Goal: Task Accomplishment & Management: Manage account settings

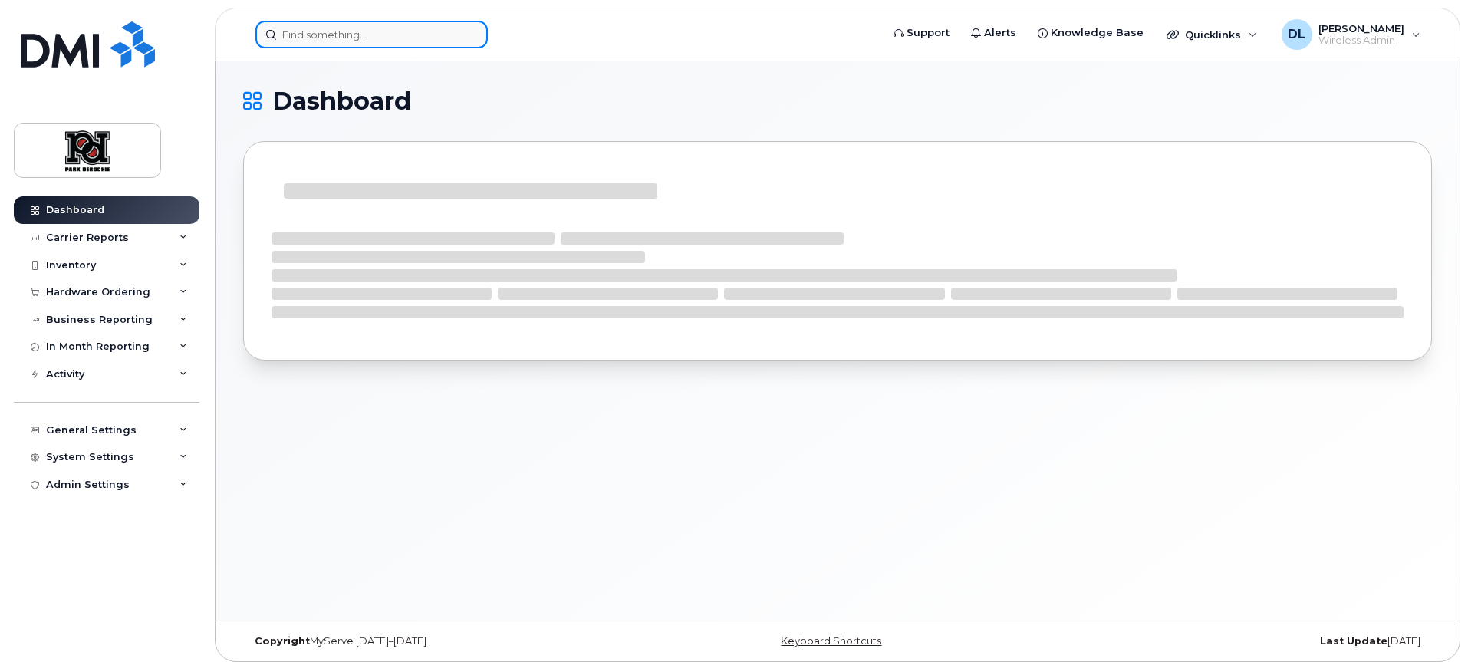
click at [372, 35] on input at bounding box center [371, 35] width 232 height 28
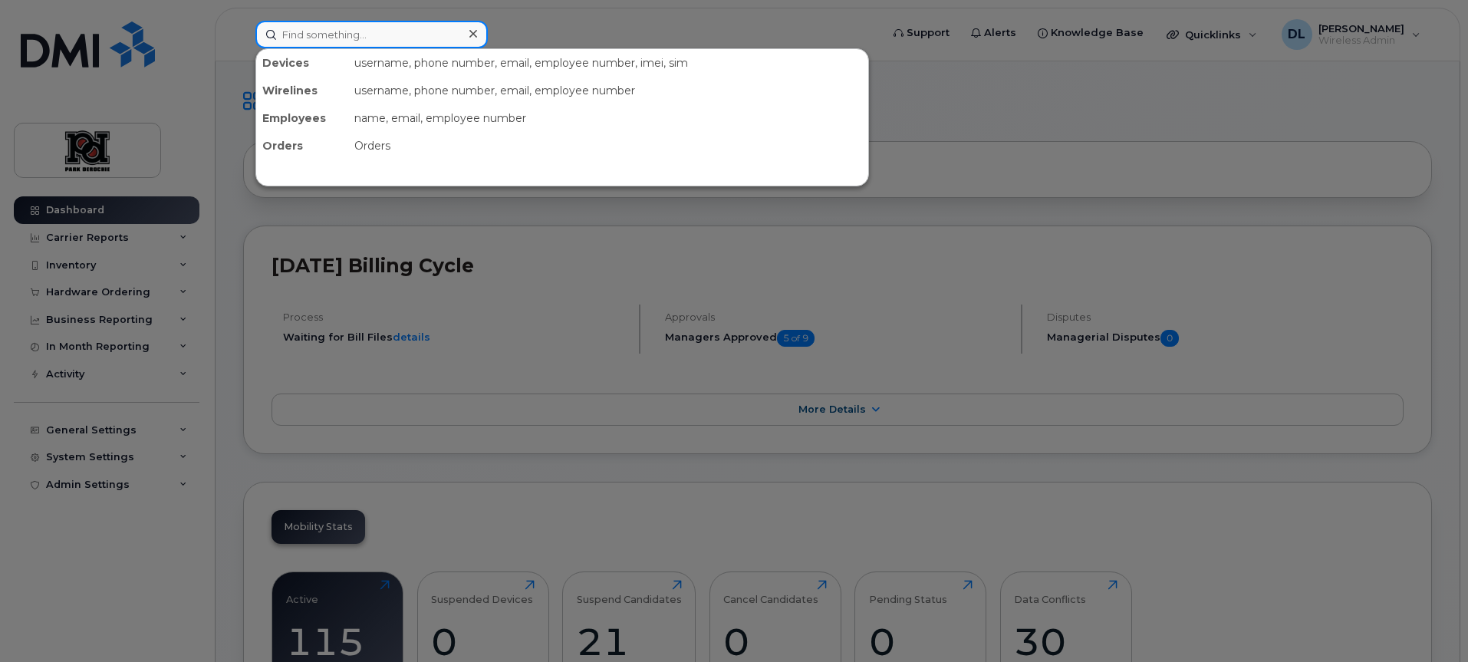
paste input "7789037237"
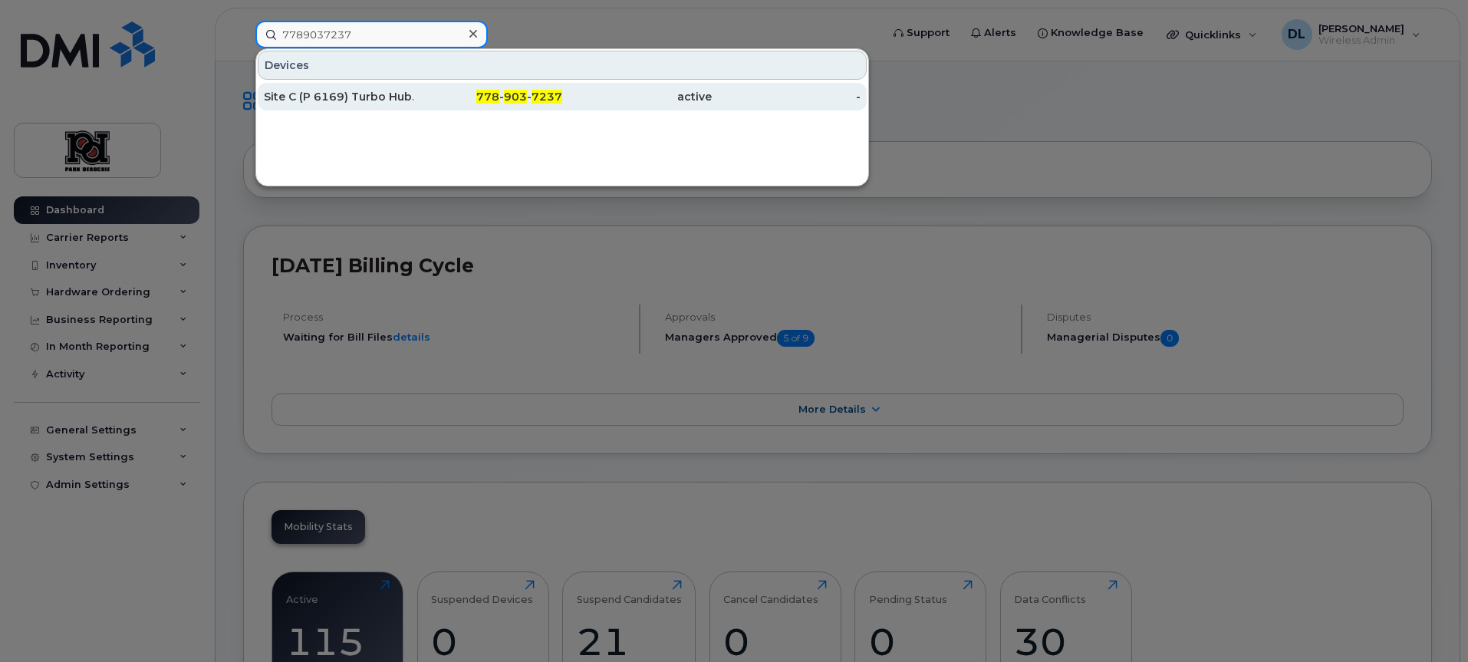
type input "7789037237"
click at [389, 92] on div "Site C (P 6169) Turbo Hub. - Dennis Room" at bounding box center [339, 96] width 150 height 15
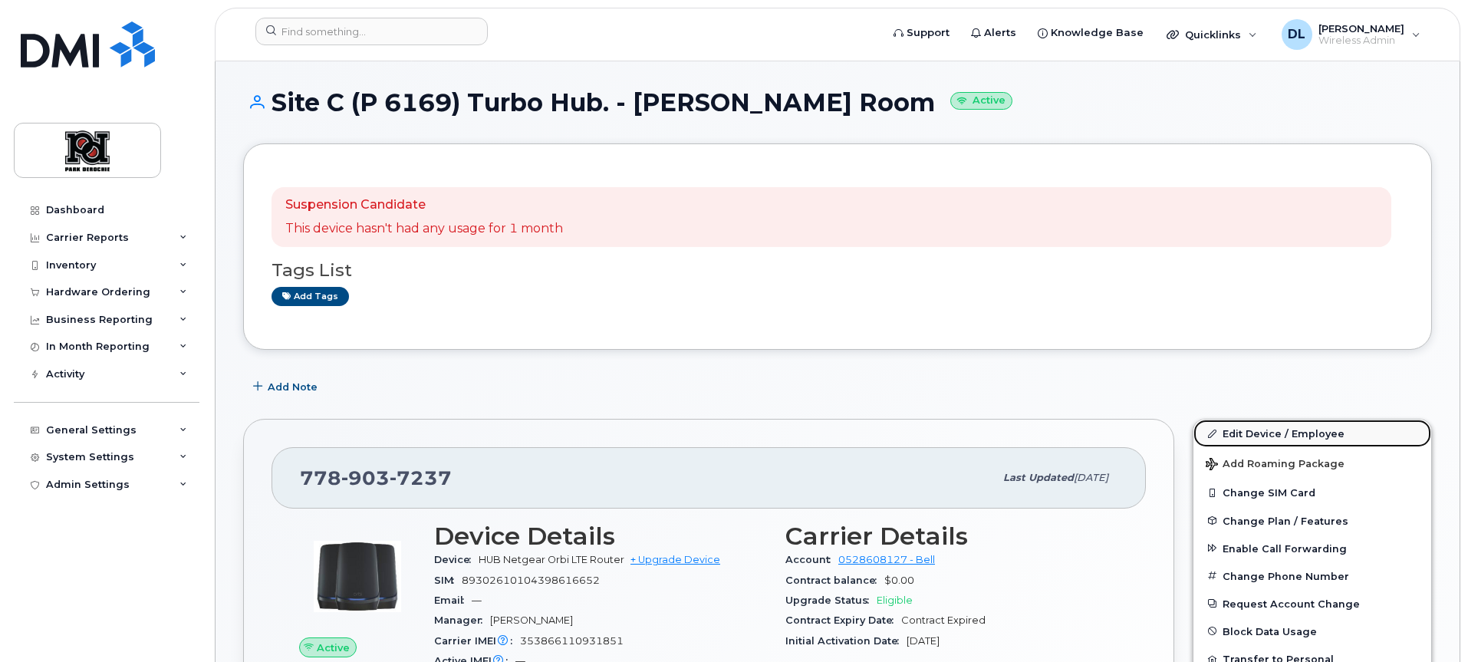
click at [1267, 429] on link "Edit Device / Employee" at bounding box center [1313, 434] width 238 height 28
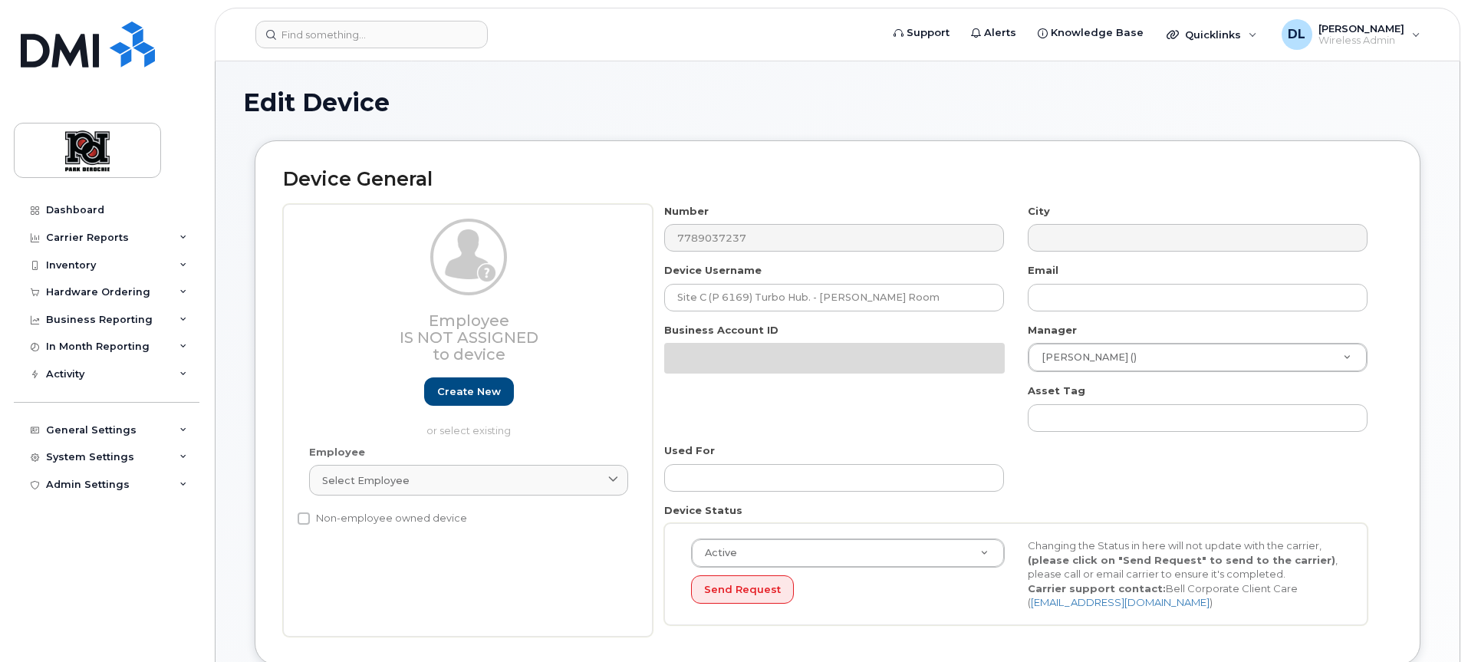
select select "90742"
select select "2366"
select select "2335"
select select "9505"
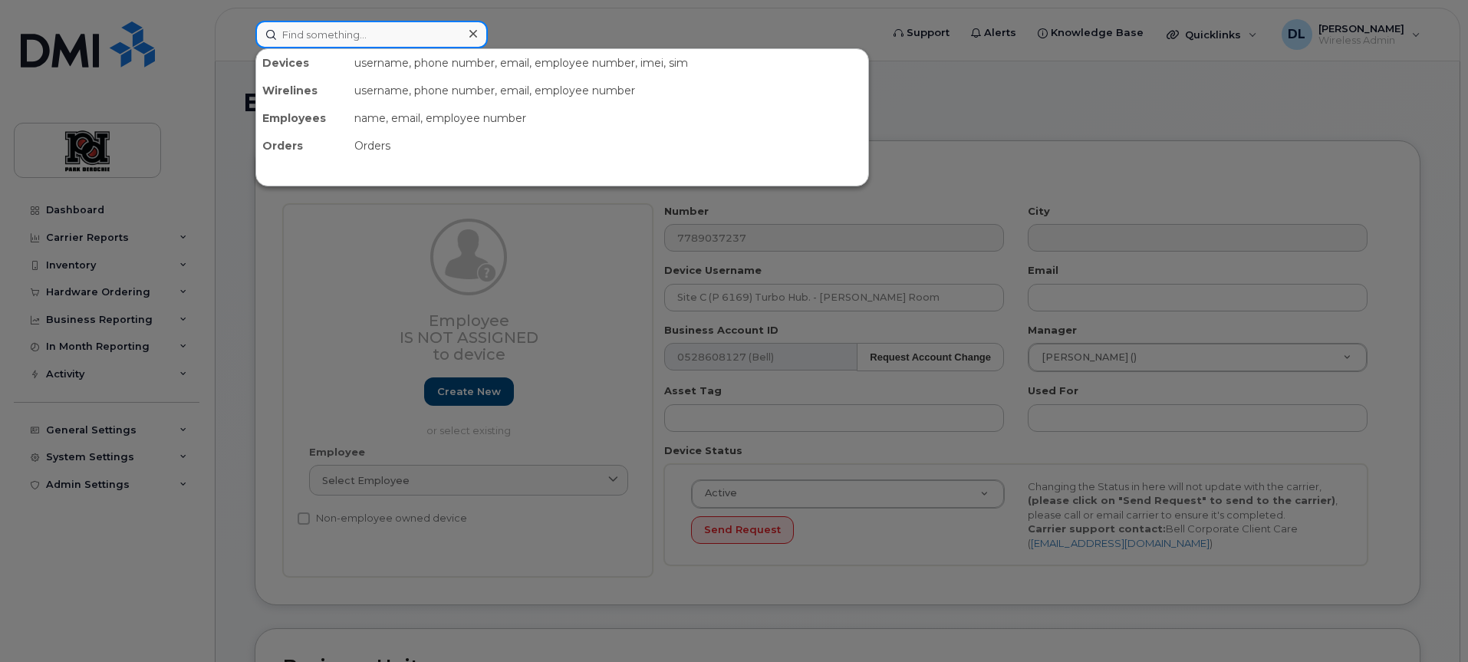
click at [344, 39] on input at bounding box center [371, 35] width 232 height 28
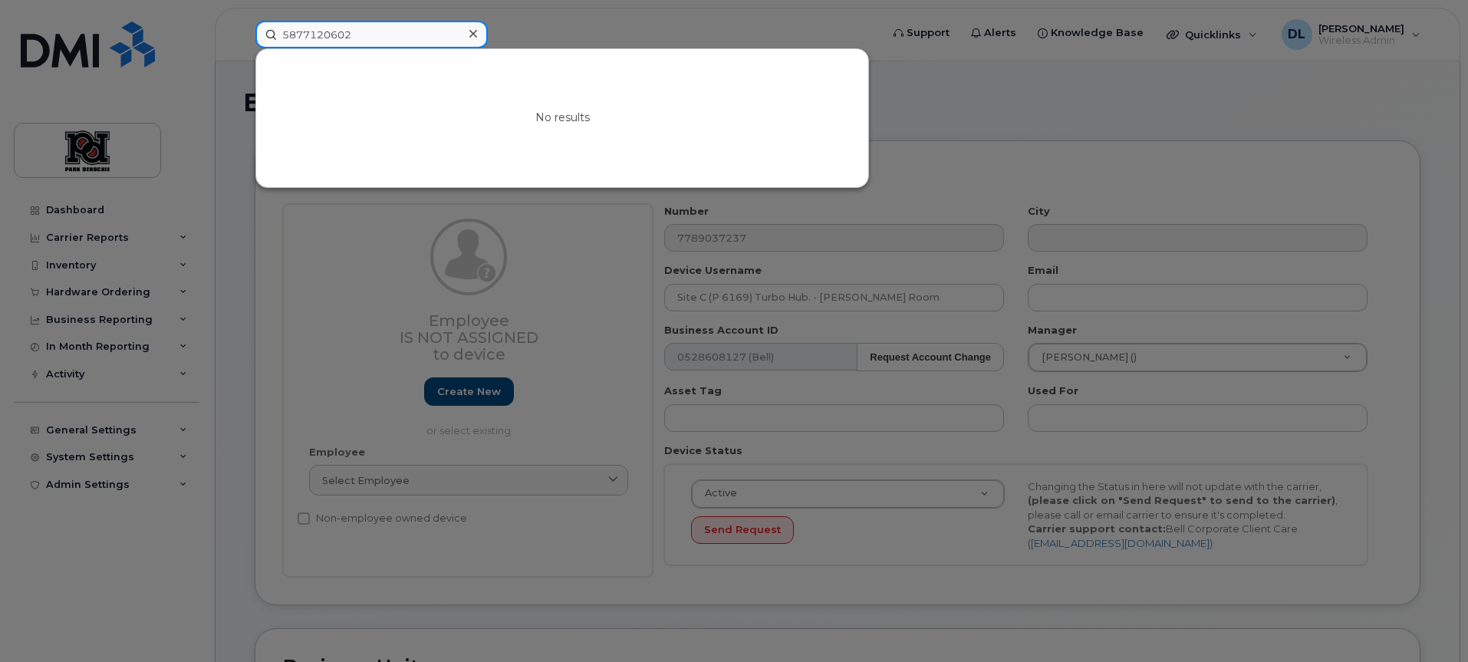
click at [332, 31] on input "5877120602" at bounding box center [371, 35] width 232 height 28
type input "5877120602"
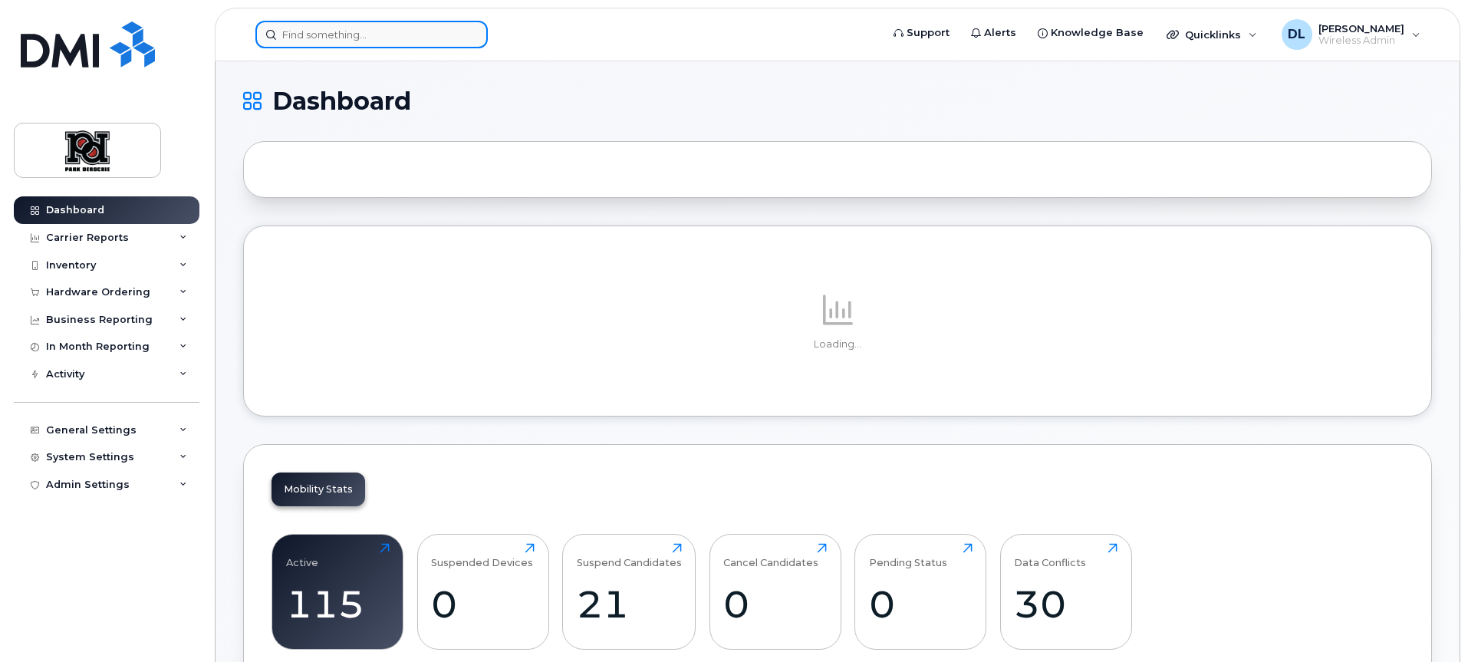
click at [428, 35] on input at bounding box center [371, 35] width 232 height 28
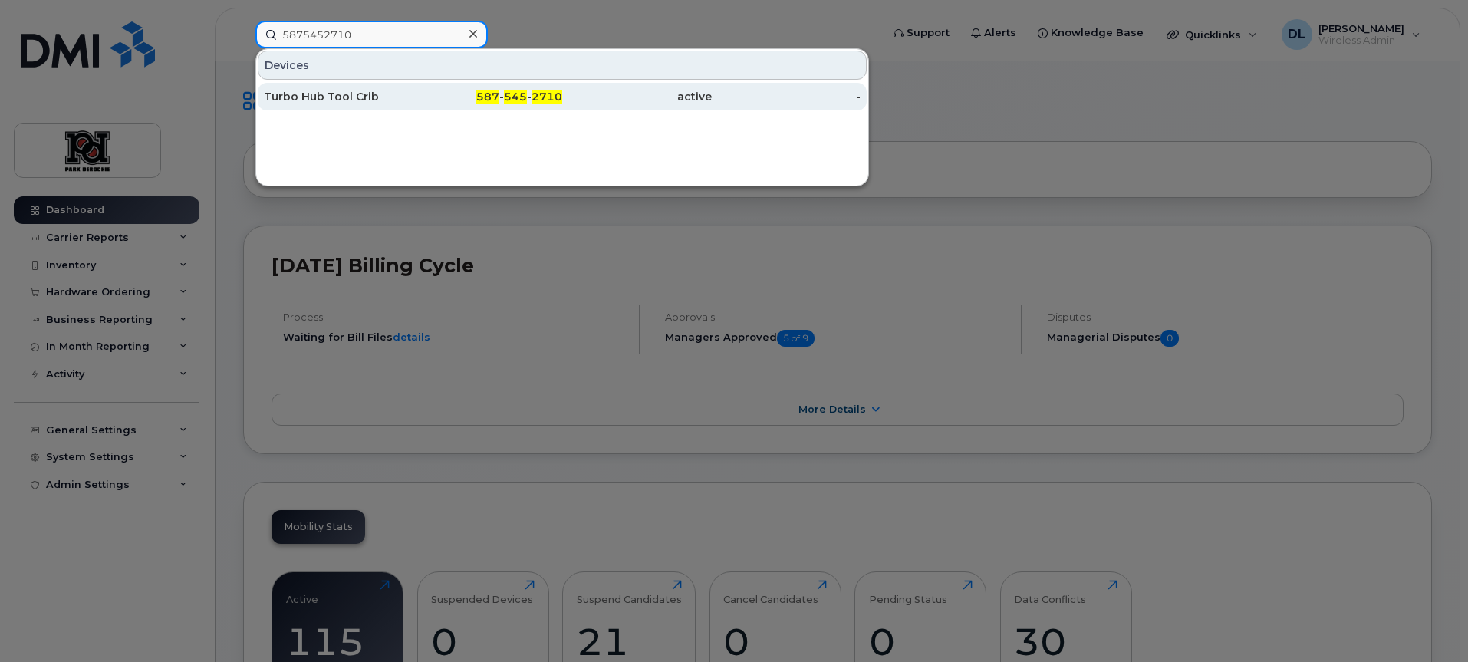
type input "5875452710"
click at [606, 97] on div "active" at bounding box center [637, 96] width 150 height 15
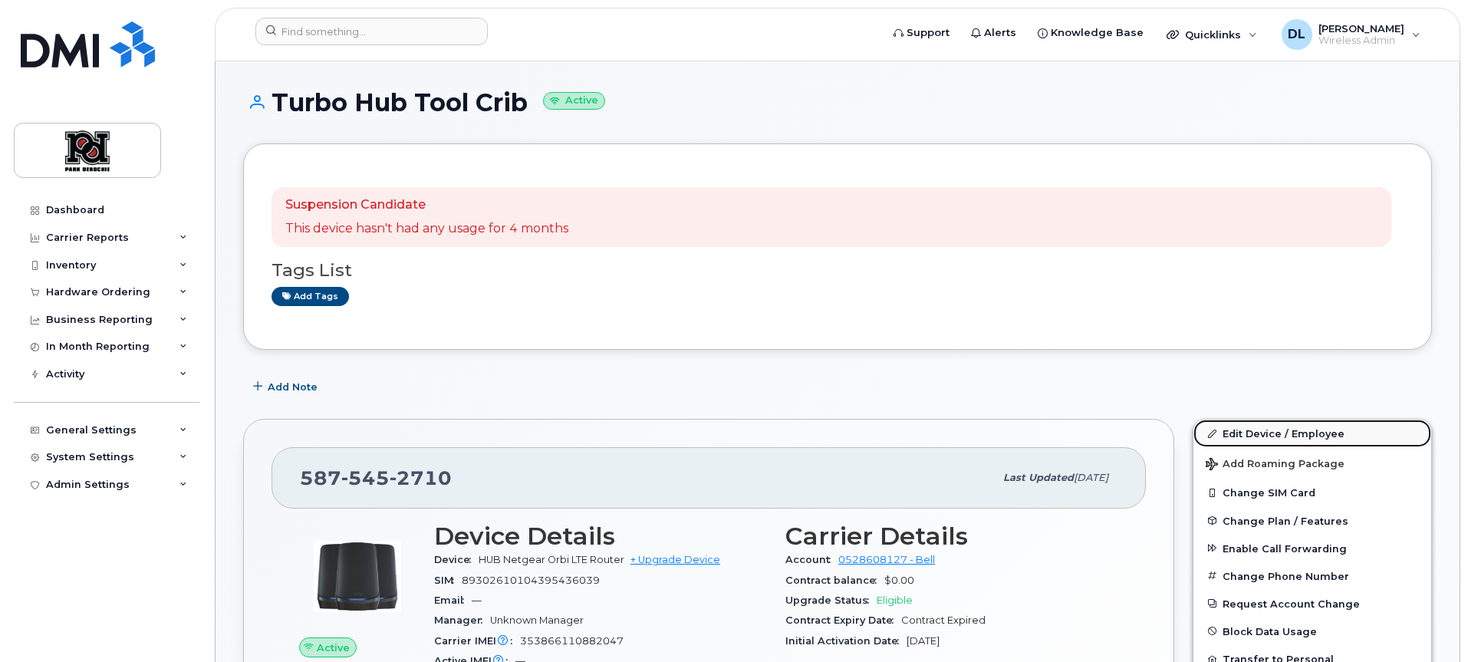
click at [1319, 436] on link "Edit Device / Employee" at bounding box center [1313, 434] width 238 height 28
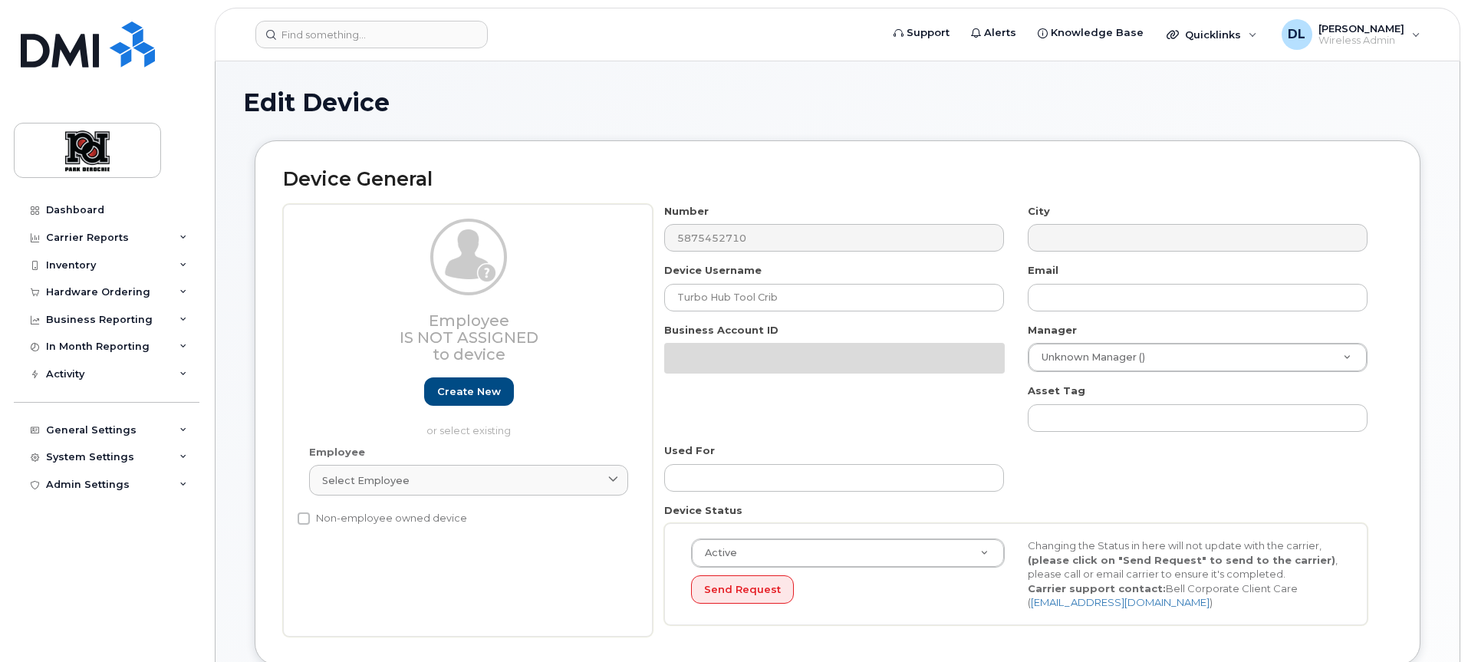
select select "90742"
select select "162424"
select select "2335"
select select "9505"
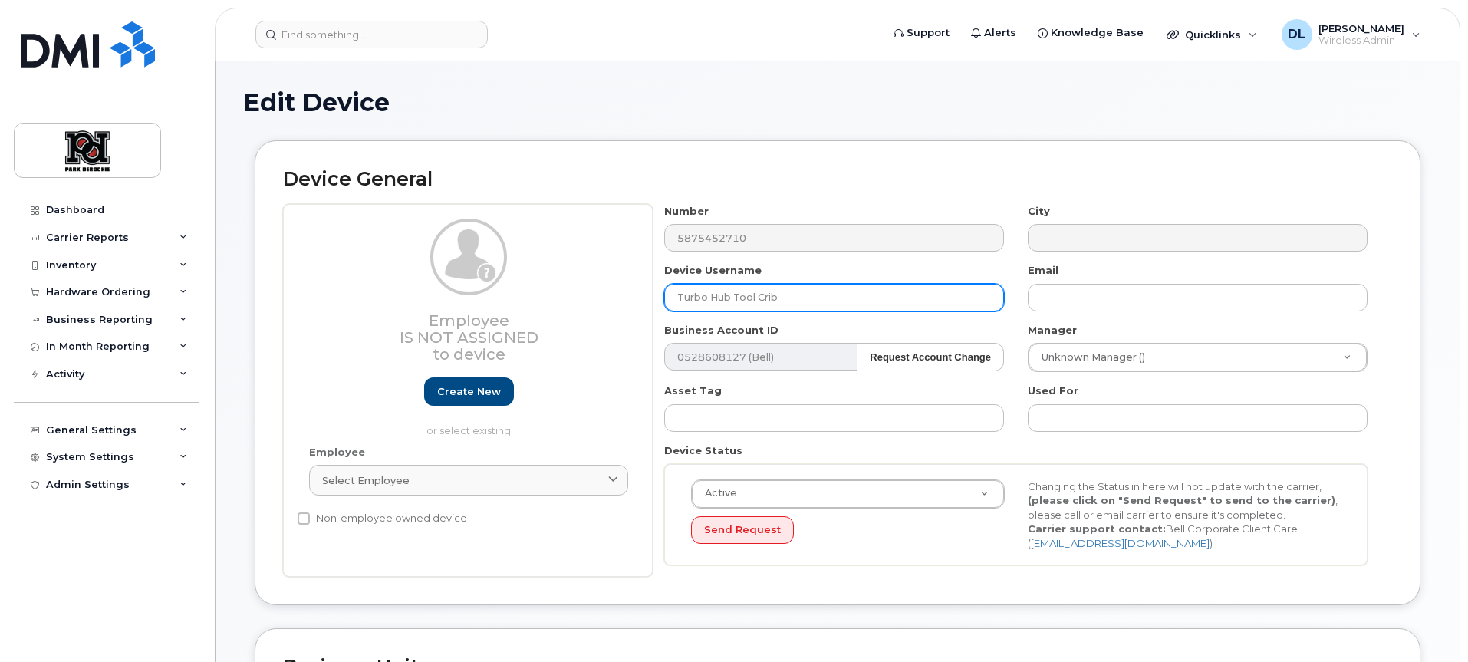
click at [921, 305] on input "Turbo Hub Tool Crib" at bounding box center [834, 298] width 340 height 28
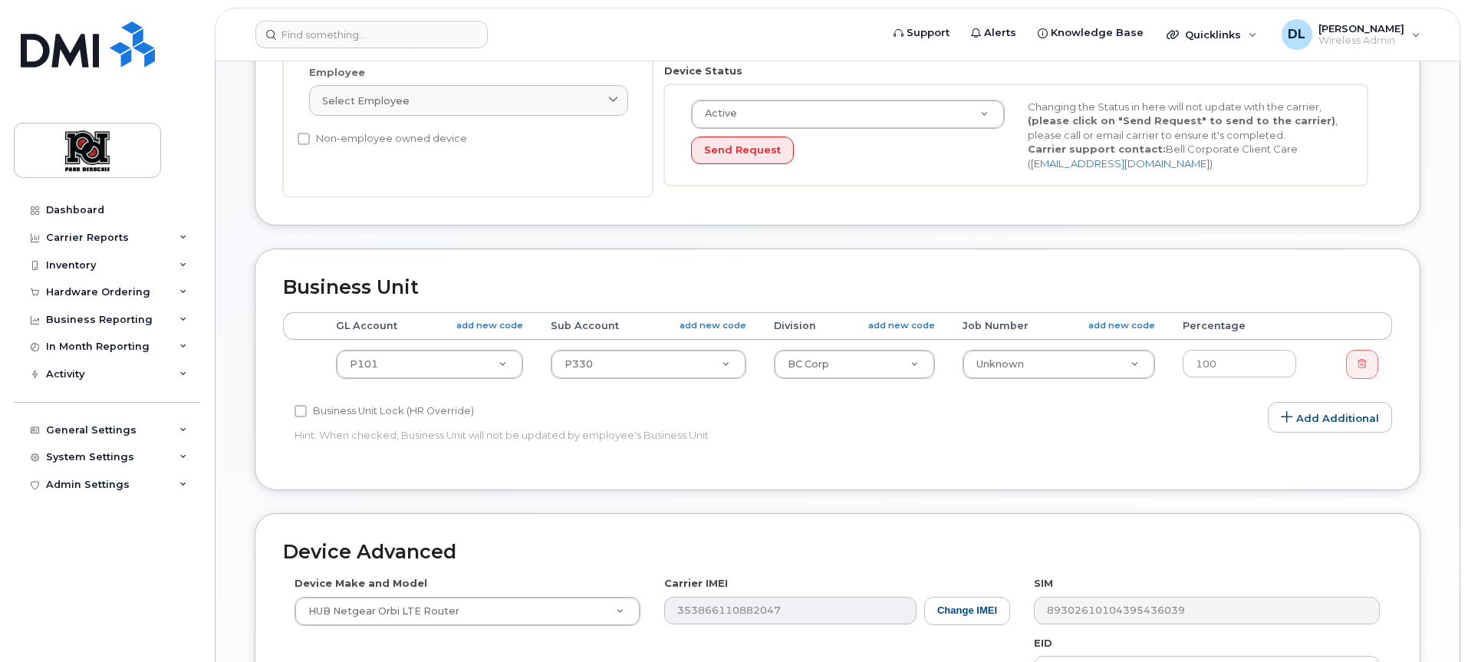
scroll to position [688, 0]
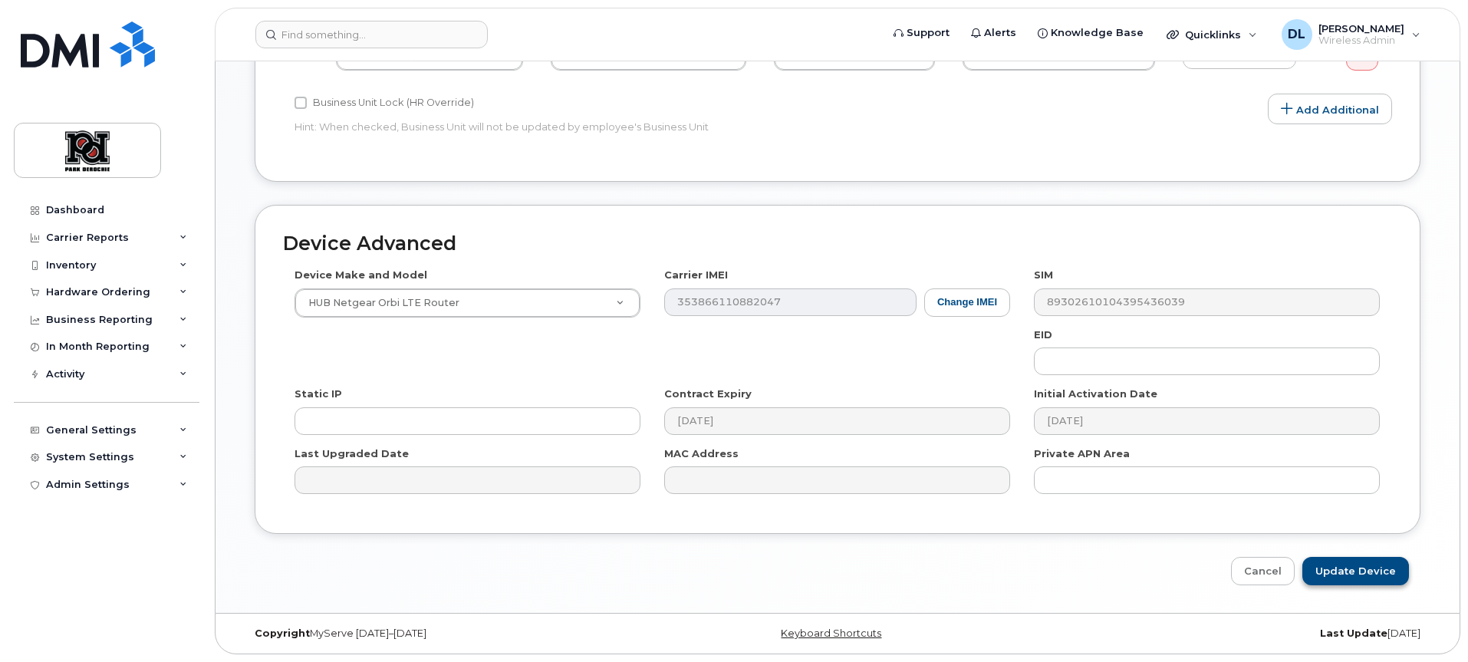
type input "Turbo Hub Tool Crib - Dennis Room"
click at [1390, 574] on input "Update Device" at bounding box center [1356, 571] width 107 height 28
type input "Saving..."
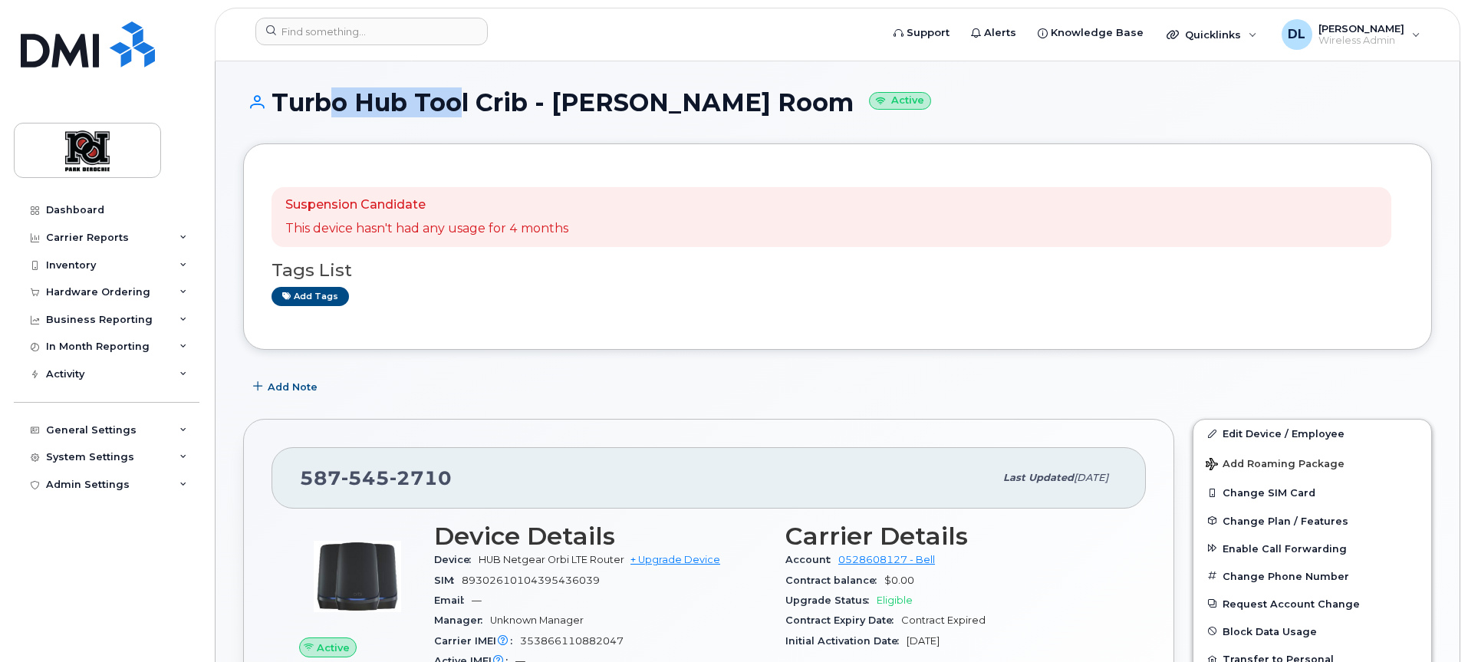
drag, startPoint x: 310, startPoint y: 116, endPoint x: 443, endPoint y: 111, distance: 132.8
click at [443, 111] on h1 "Turbo Hub Tool Crib - Dennis Room Active" at bounding box center [837, 102] width 1189 height 27
click at [703, 133] on div "Turbo Hub Tool Crib - Dennis Room Active" at bounding box center [837, 116] width 1189 height 54
click at [730, 196] on div "Suspension Candidate This device hasn't had any usage for 4 months" at bounding box center [832, 217] width 1120 height 60
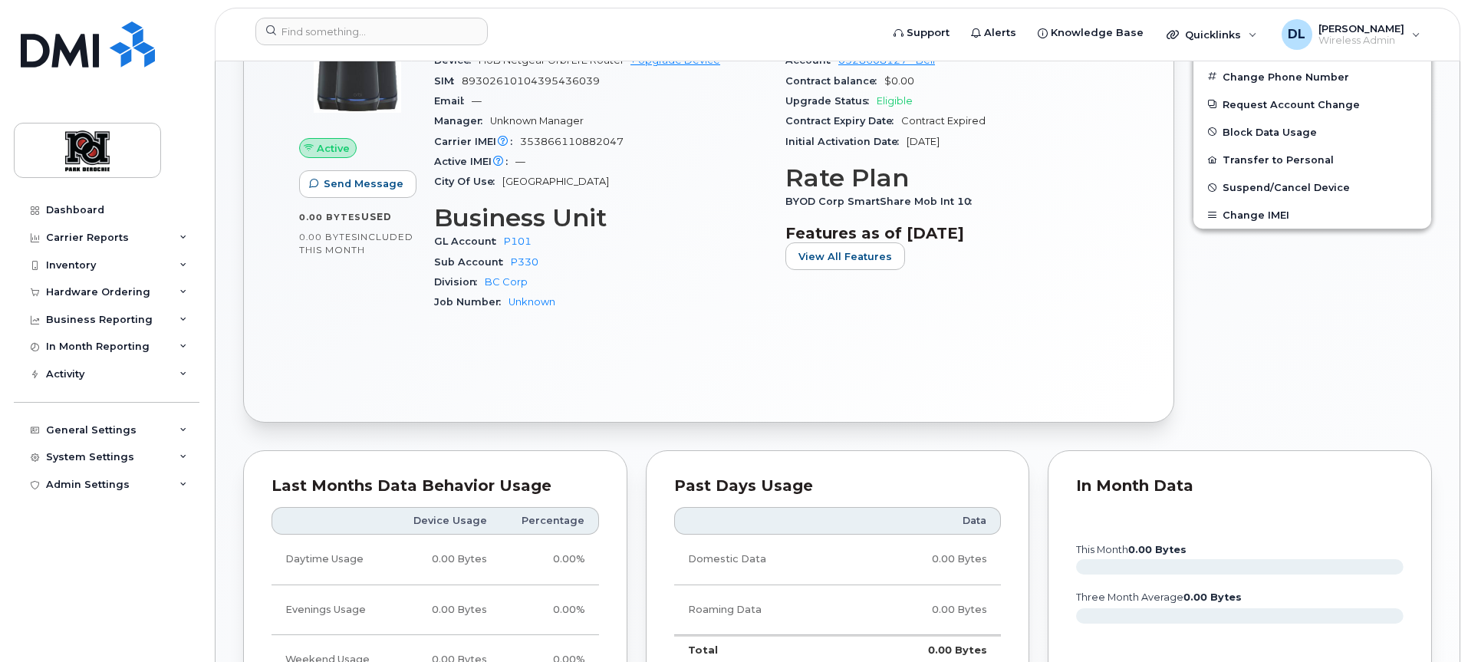
scroll to position [717, 0]
